Goal: Complete application form

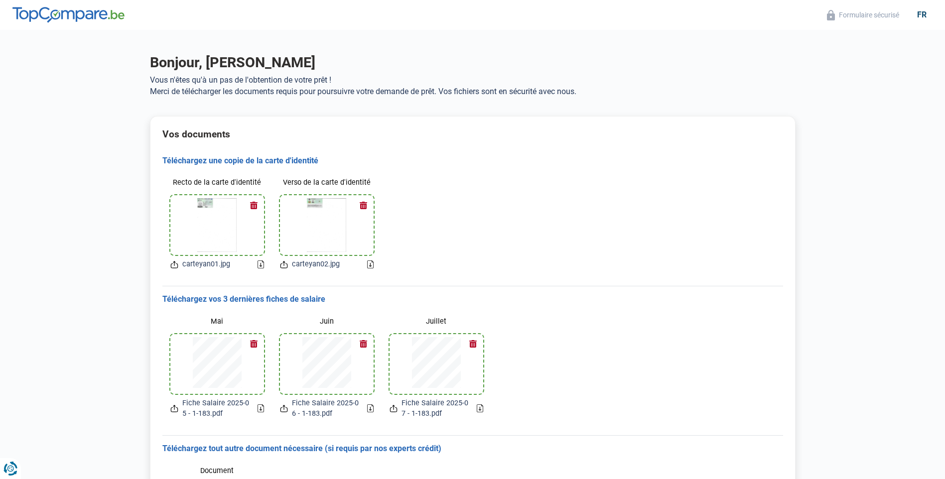
scroll to position [114, 0]
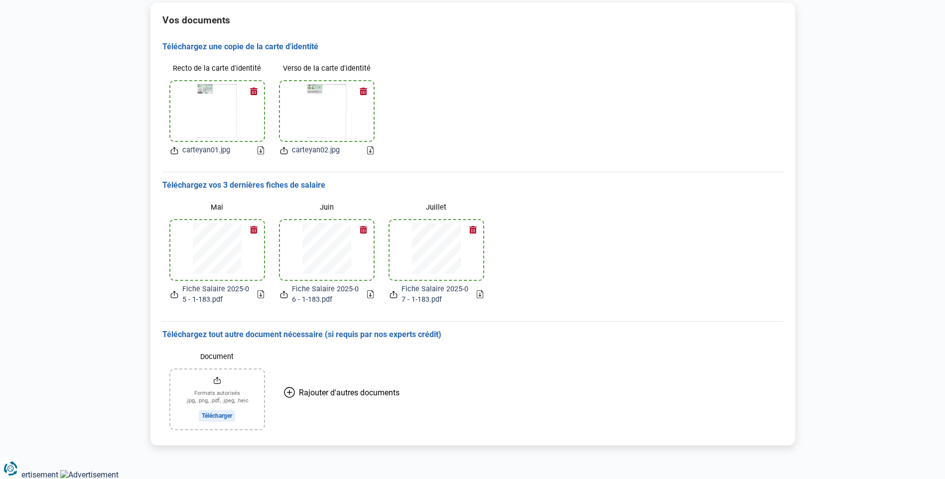
click at [252, 48] on h3 "Téléchargez une copie de la carte d'identité" at bounding box center [472, 47] width 621 height 10
click at [334, 390] on span "Rajouter d'autres documents" at bounding box center [349, 392] width 101 height 9
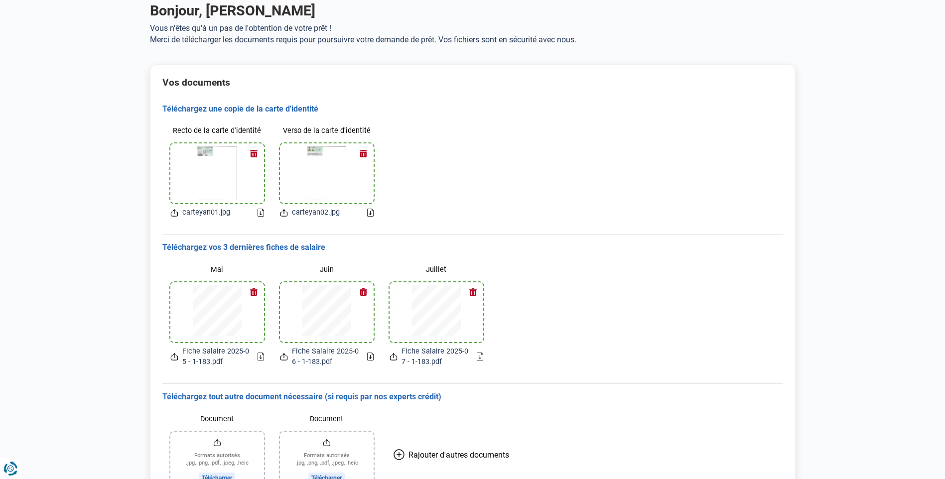
scroll to position [0, 0]
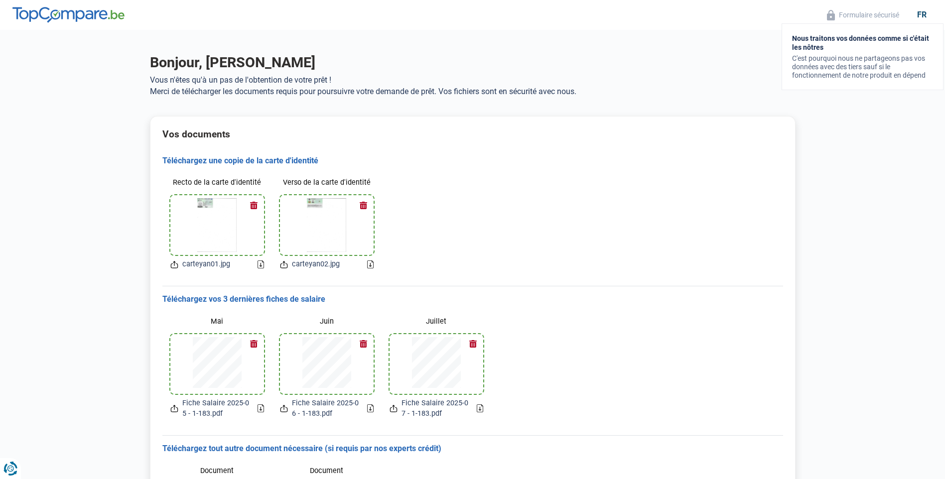
click at [864, 16] on button "Formulaire sécurisé" at bounding box center [863, 14] width 78 height 11
click at [917, 19] on div "fr" at bounding box center [921, 14] width 21 height 9
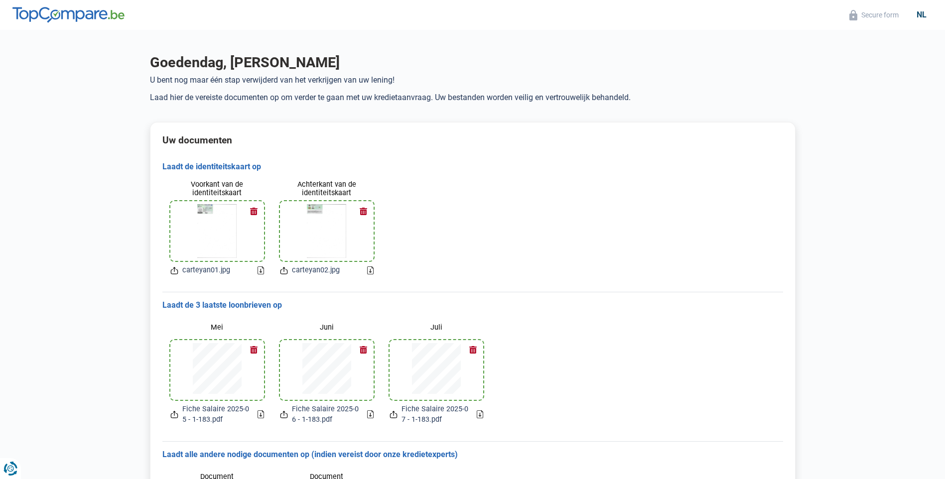
click at [920, 18] on div "nl" at bounding box center [922, 14] width 22 height 9
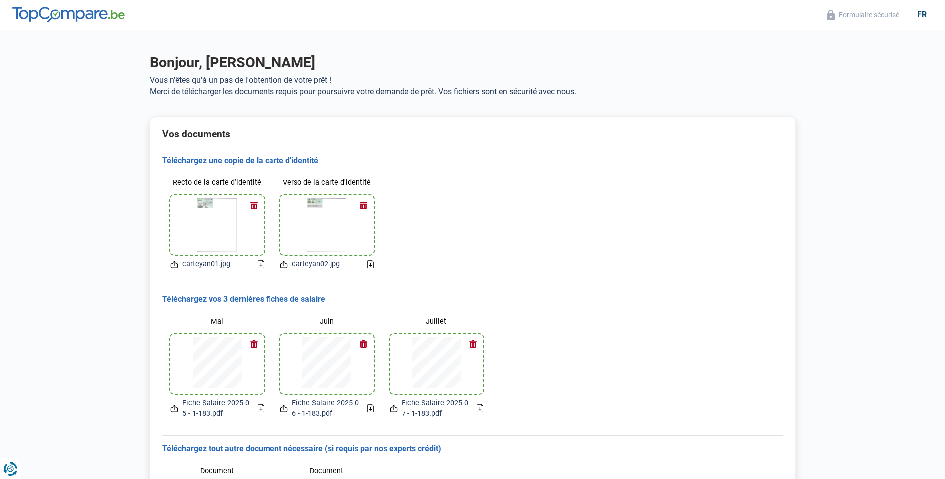
click at [227, 161] on h3 "Téléchargez une copie de la carte d'identité" at bounding box center [472, 161] width 621 height 10
click at [370, 158] on h3 "Téléchargez une copie de la carte d'identité" at bounding box center [472, 161] width 621 height 10
click at [8, 462] on icon "Renew consent" at bounding box center [7, 463] width 5 height 13
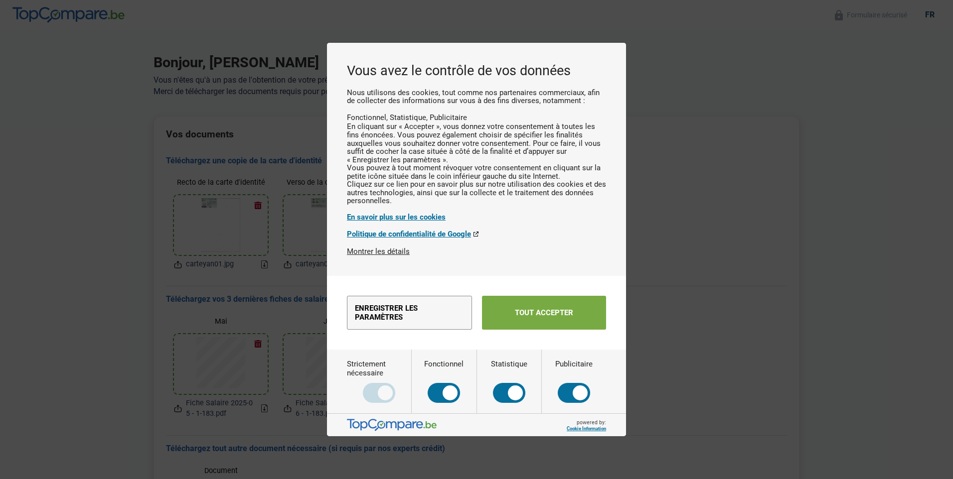
click at [532, 316] on button "Tout accepter" at bounding box center [544, 313] width 124 height 34
